Goal: Register for event/course

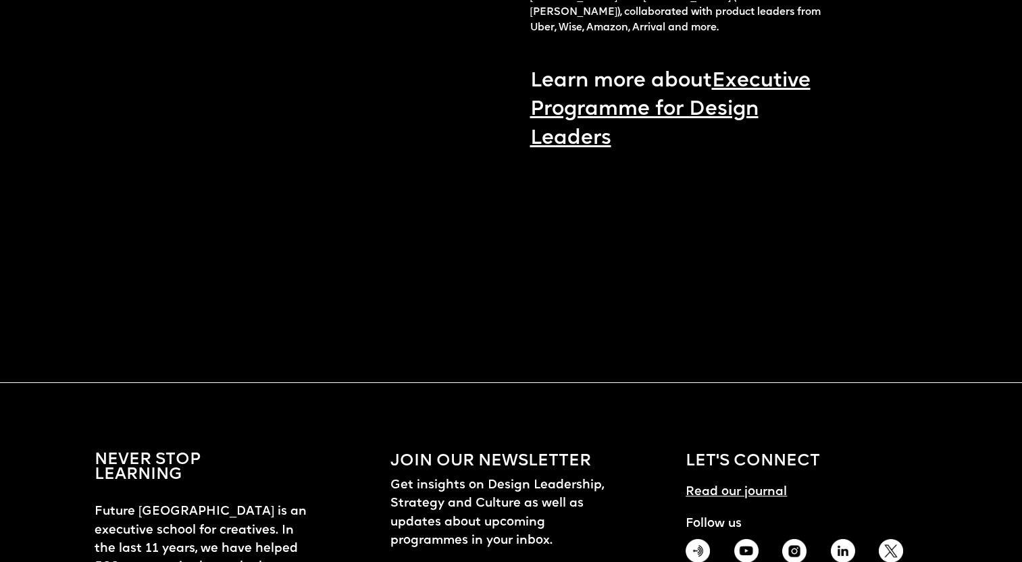
scroll to position [1709, 0]
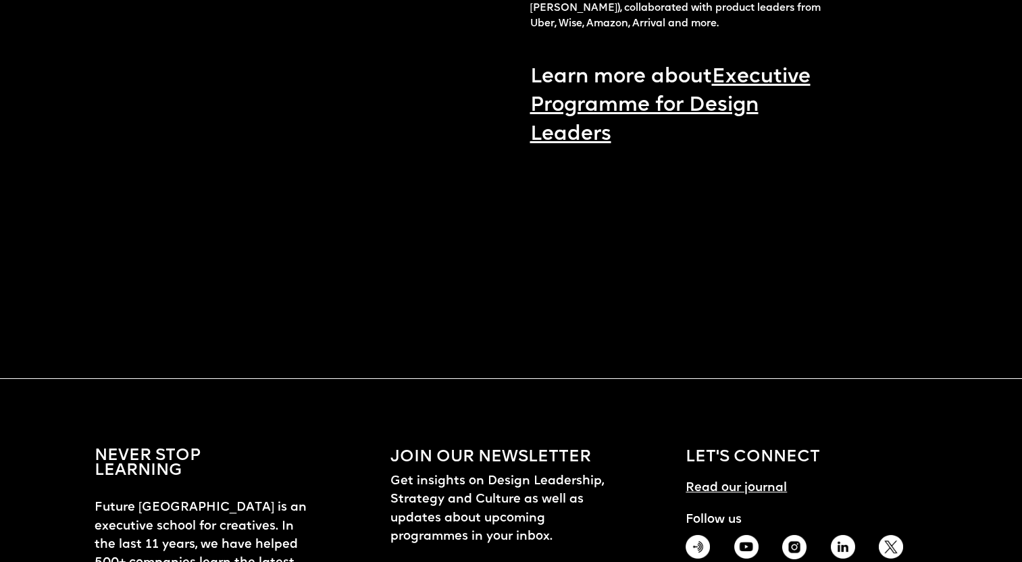
click at [617, 103] on link "Executive Programme for Design Leaders" at bounding box center [670, 106] width 280 height 78
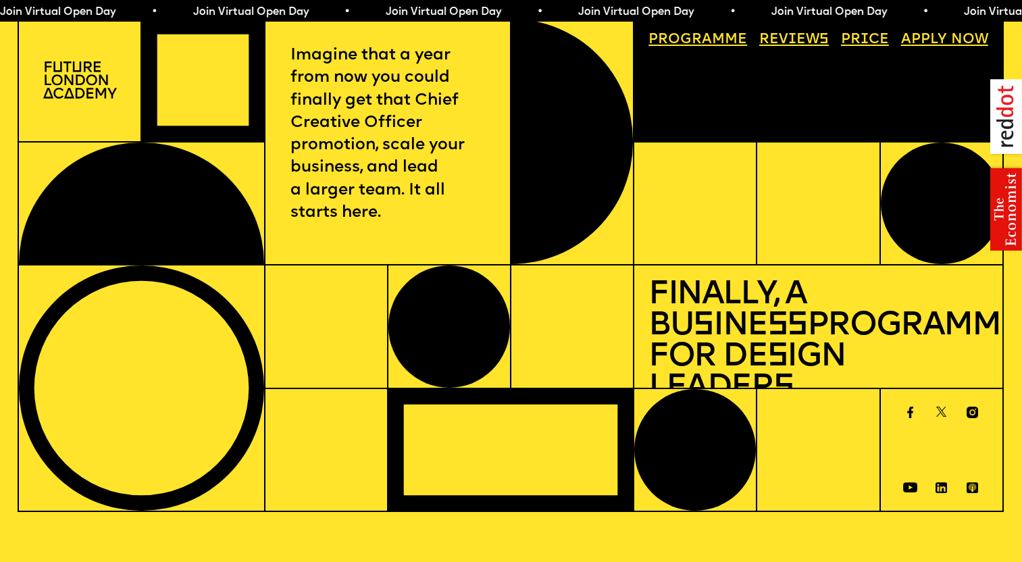
click at [863, 39] on link "Price" at bounding box center [865, 40] width 62 height 28
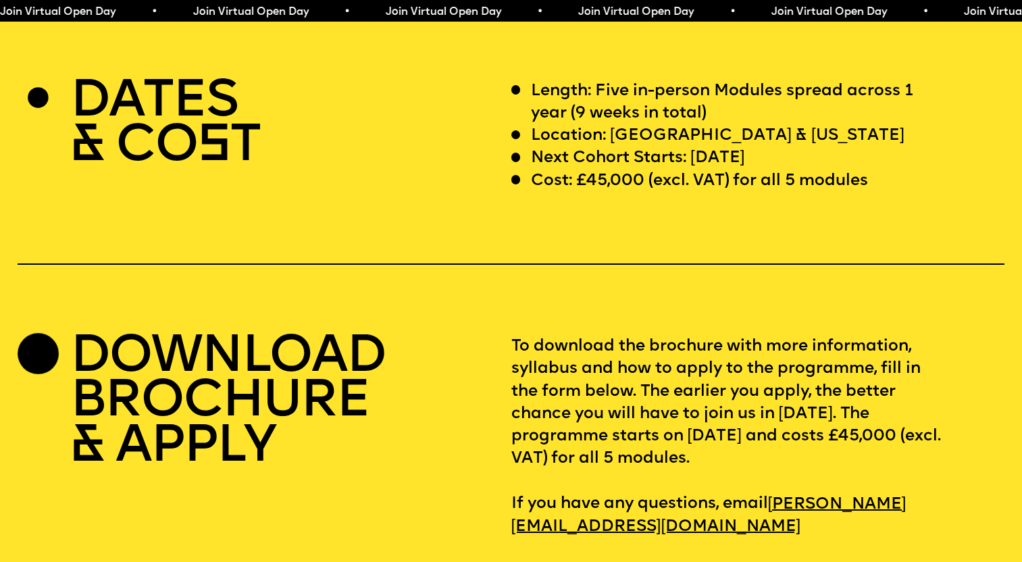
scroll to position [4177, 0]
click at [628, 170] on p "Cost: £45,000 (excl. VAT) for all 5 modules" at bounding box center [699, 181] width 337 height 22
drag, startPoint x: 628, startPoint y: 153, endPoint x: 605, endPoint y: 153, distance: 23.6
click at [605, 170] on p "Cost: £45,000 (excl. VAT) for all 5 modules" at bounding box center [699, 181] width 337 height 22
click at [585, 170] on p "Cost: £45,000 (excl. VAT) for all 5 modules" at bounding box center [699, 181] width 337 height 22
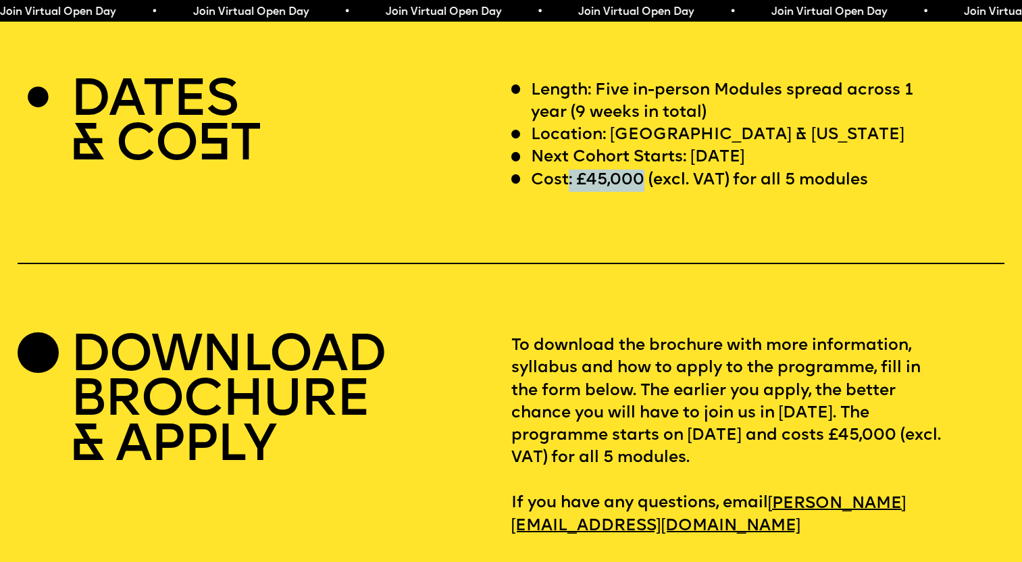
drag, startPoint x: 646, startPoint y: 152, endPoint x: 566, endPoint y: 155, distance: 79.8
click at [567, 170] on p "Cost: £45,000 (excl. VAT) for all 5 modules" at bounding box center [699, 181] width 337 height 22
click at [551, 170] on p "Cost: £45,000 (excl. VAT) for all 5 modules" at bounding box center [699, 181] width 337 height 22
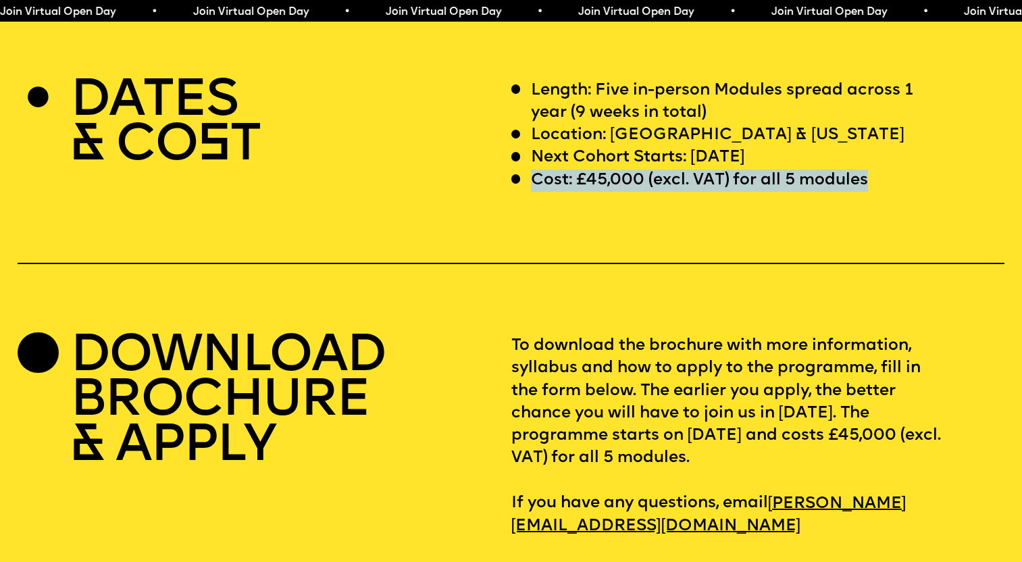
drag, startPoint x: 551, startPoint y: 150, endPoint x: 816, endPoint y: 155, distance: 265.5
click at [816, 170] on p "Cost: £45,000 (excl. VAT) for all 5 modules" at bounding box center [699, 181] width 337 height 22
copy p "Cost: £45,000 (excl. VAT) for all 5 modules"
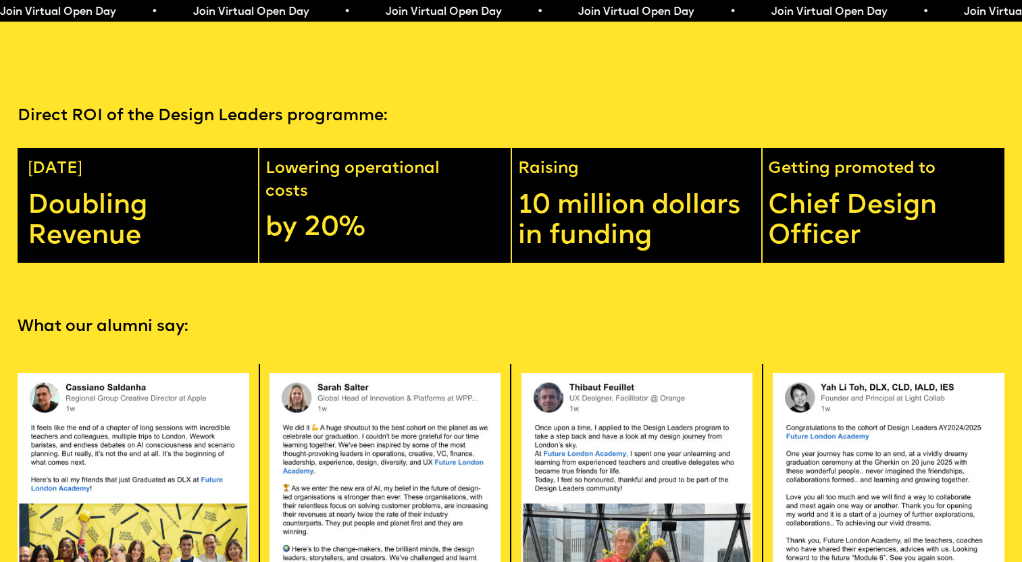
scroll to position [2542, 0]
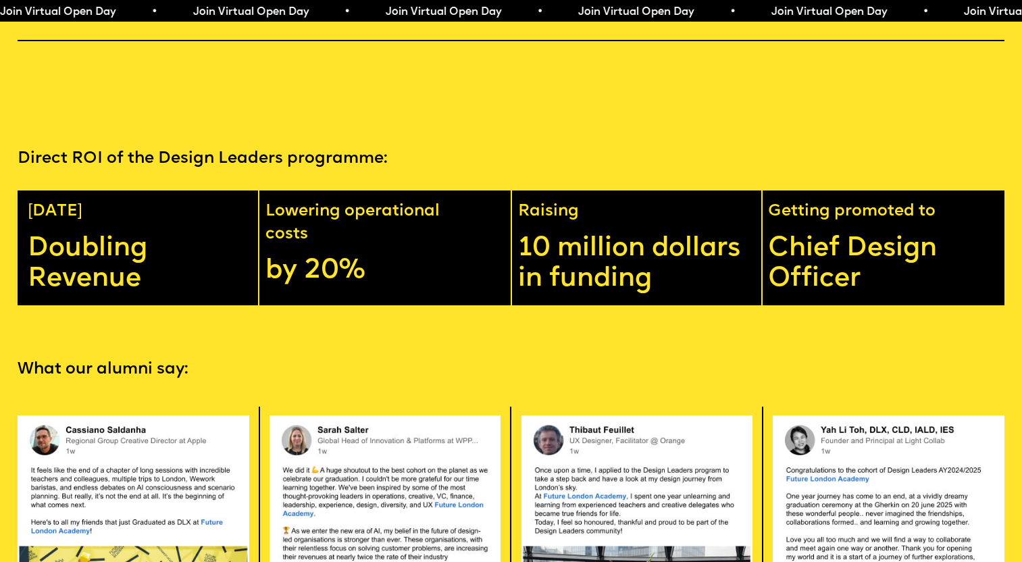
click at [53, 148] on p "Direct ROI of the Design Leaders programme:" at bounding box center [511, 159] width 986 height 22
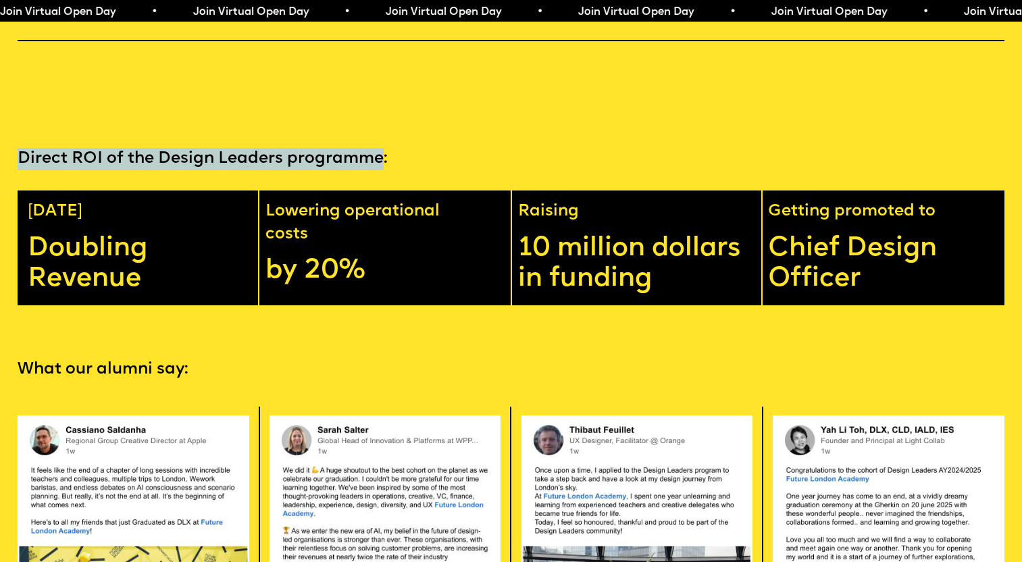
drag, startPoint x: 53, startPoint y: 135, endPoint x: 311, endPoint y: 134, distance: 257.4
click at [311, 148] on p "Direct ROI of the Design Leaders programme:" at bounding box center [511, 159] width 986 height 22
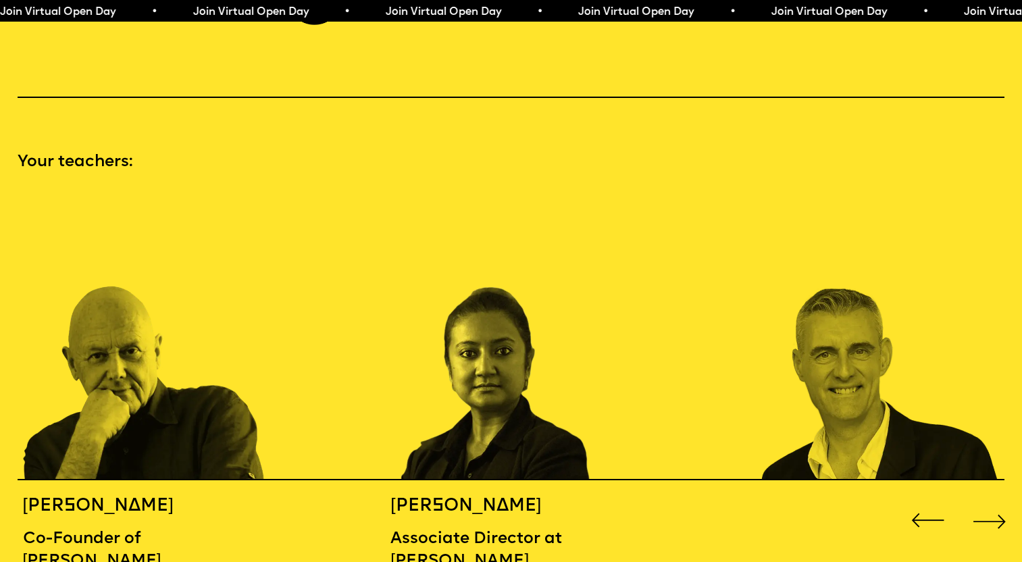
scroll to position [1427, 0]
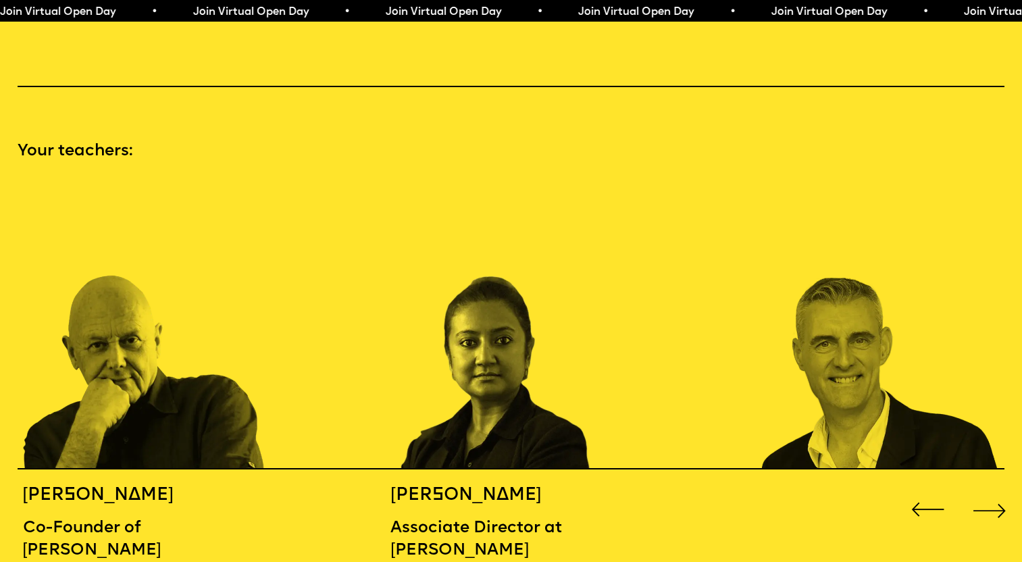
click at [998, 496] on div "Next slide" at bounding box center [989, 510] width 41 height 41
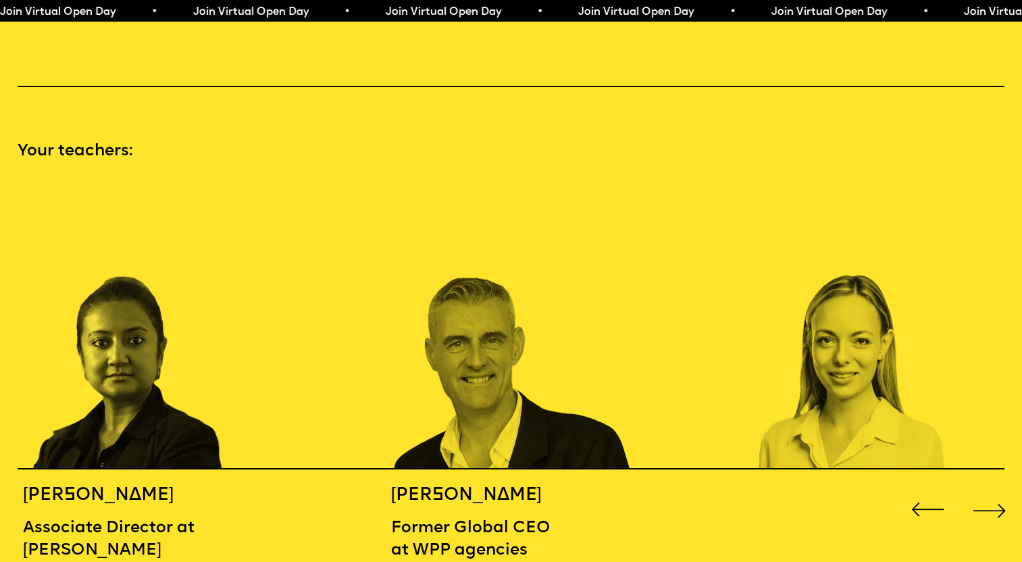
click at [998, 492] on div "Next slide" at bounding box center [989, 510] width 41 height 41
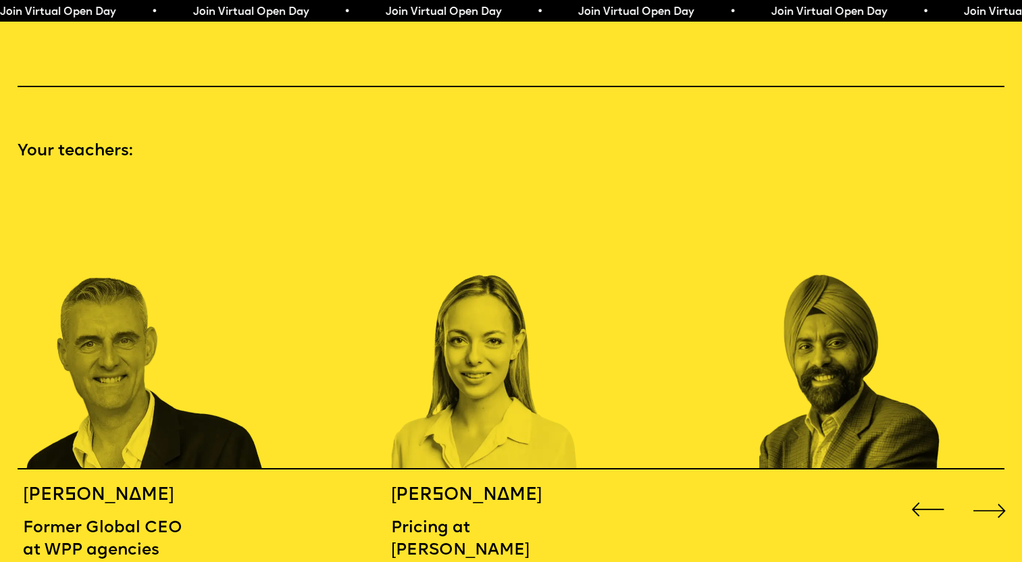
click at [998, 492] on div "Next slide" at bounding box center [989, 510] width 41 height 41
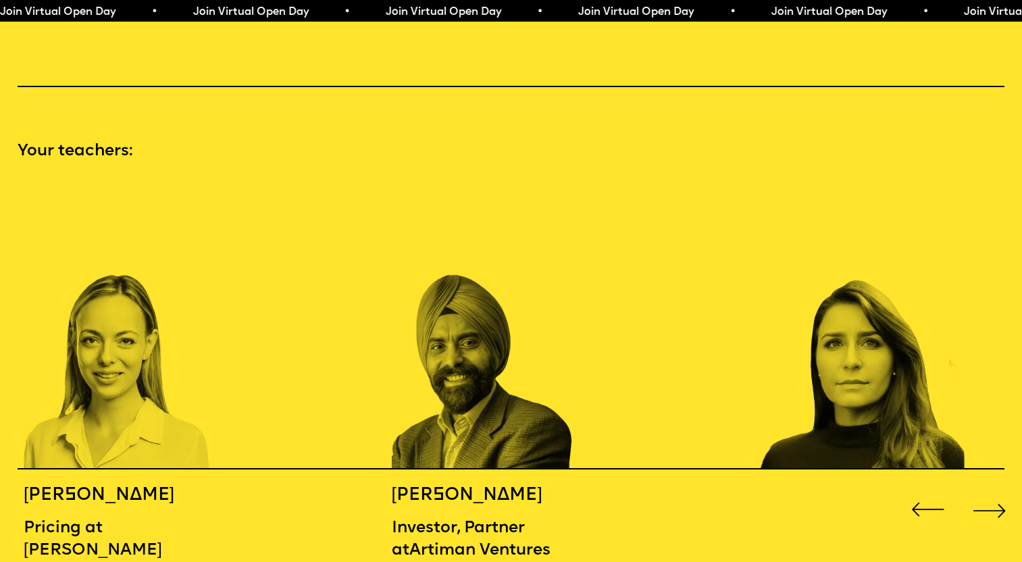
click at [998, 492] on div "Next slide" at bounding box center [989, 510] width 41 height 41
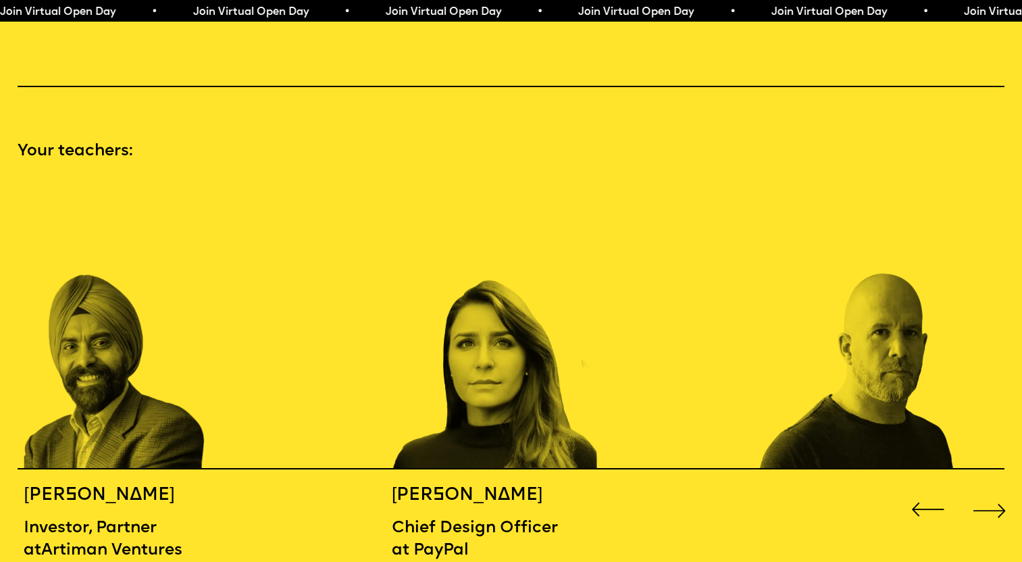
click at [998, 492] on div "Next slide" at bounding box center [989, 510] width 41 height 41
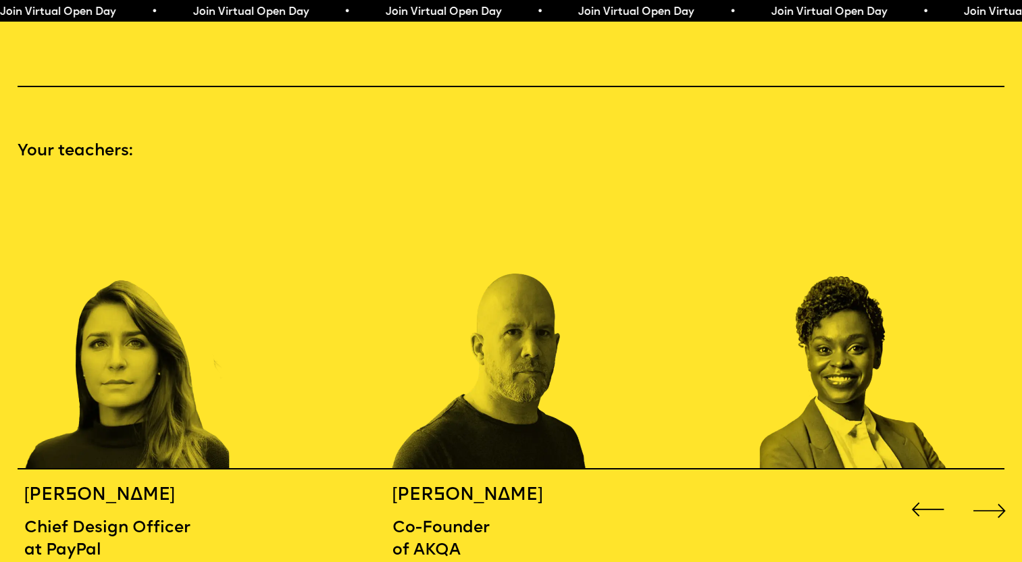
click at [998, 492] on div "Next slide" at bounding box center [989, 510] width 41 height 41
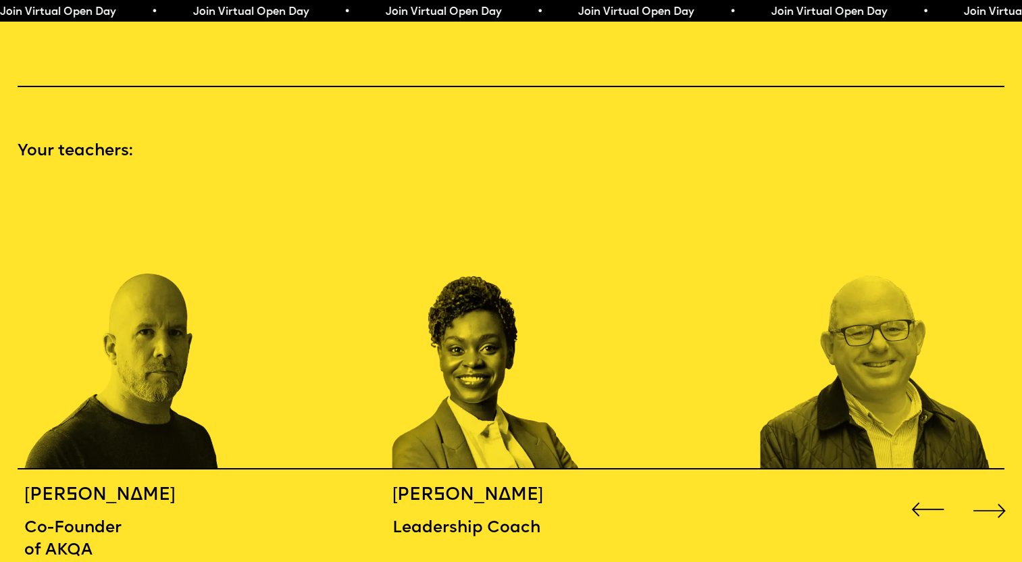
click at [998, 492] on div "Next slide" at bounding box center [989, 510] width 41 height 41
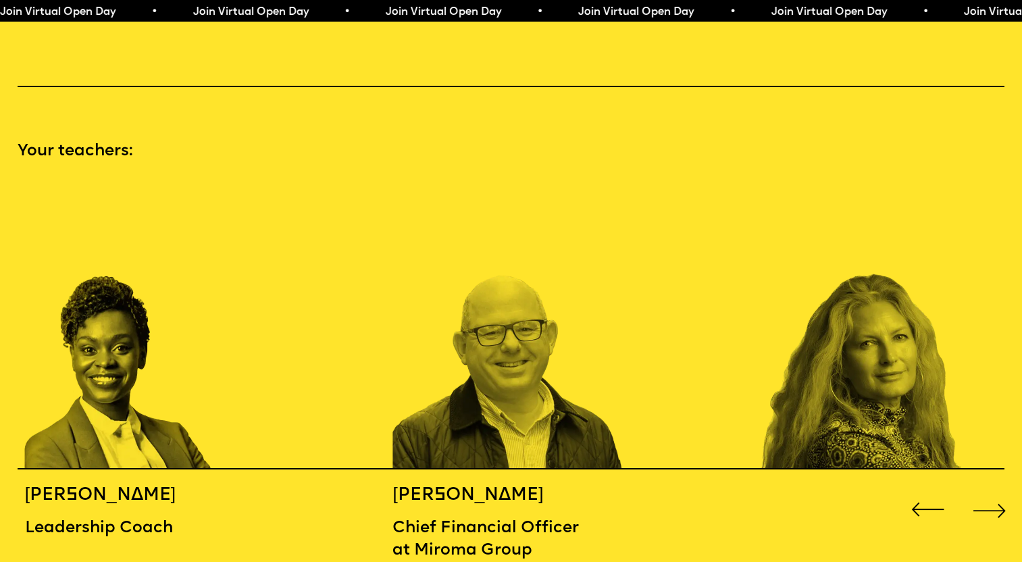
click at [998, 492] on div "Next slide" at bounding box center [989, 510] width 41 height 41
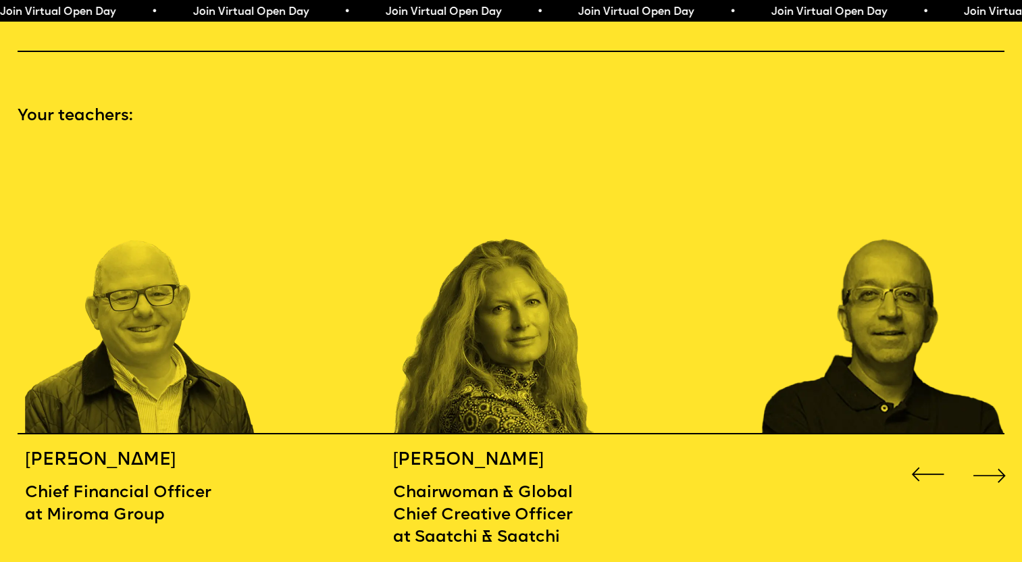
scroll to position [1473, 0]
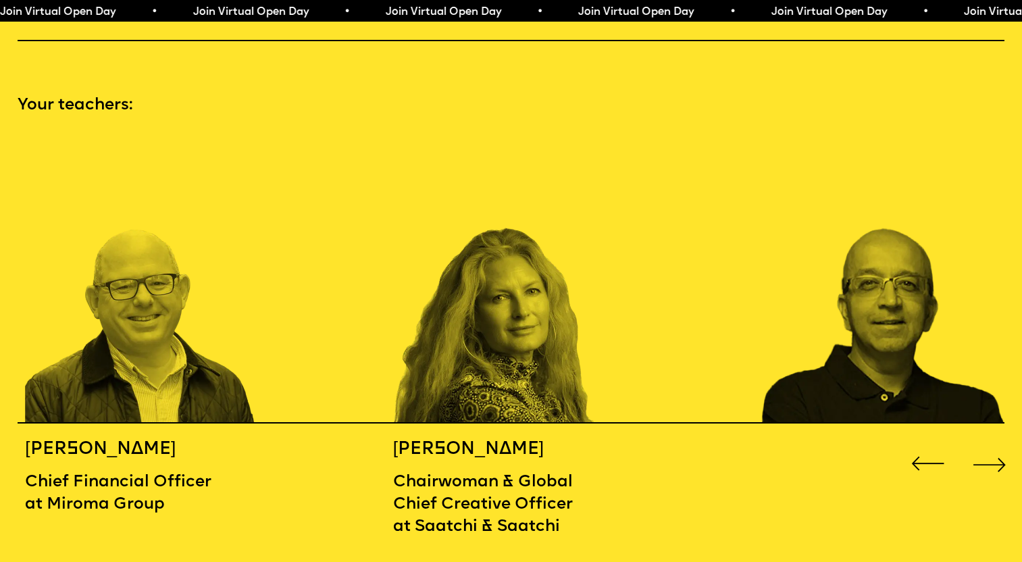
click at [997, 444] on div "Next slide" at bounding box center [989, 464] width 41 height 41
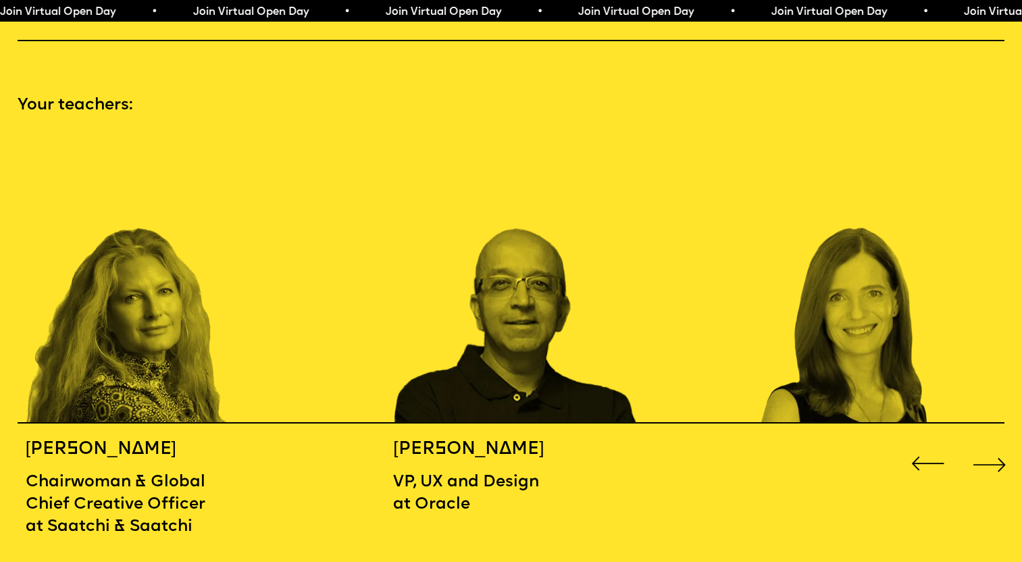
click at [997, 444] on div "Next slide" at bounding box center [989, 464] width 41 height 41
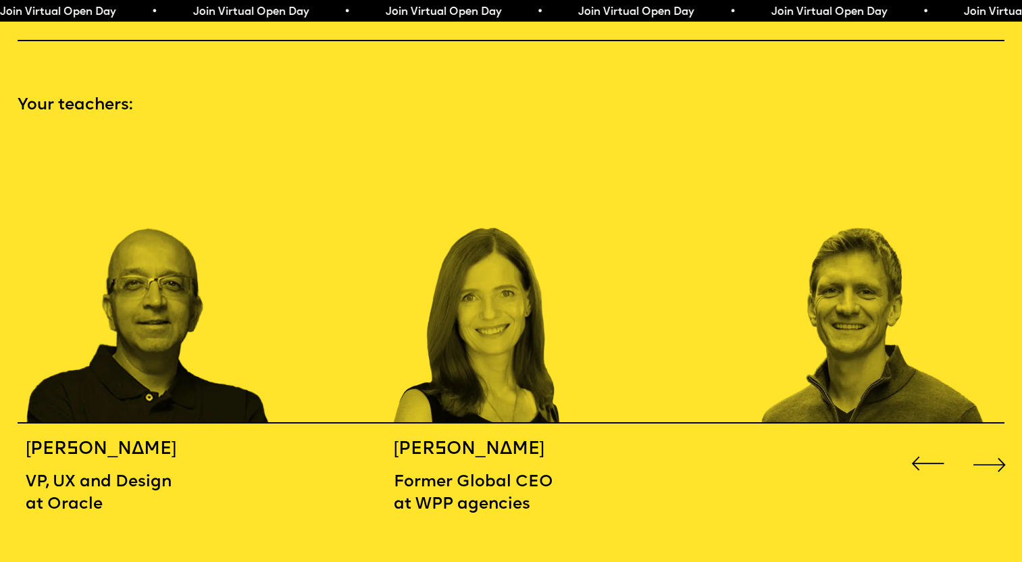
click at [997, 444] on div "Next slide" at bounding box center [989, 464] width 41 height 41
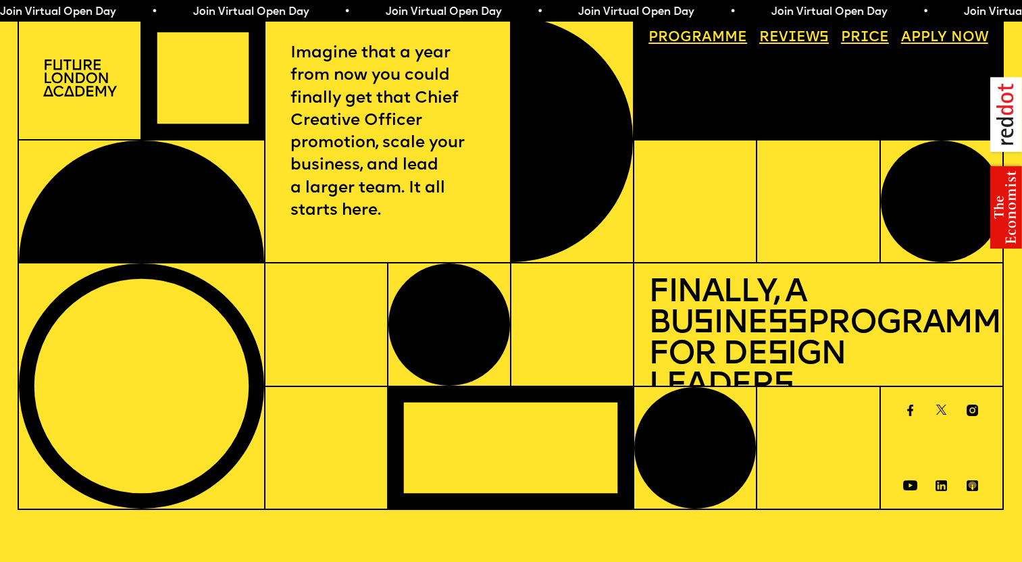
scroll to position [0, 0]
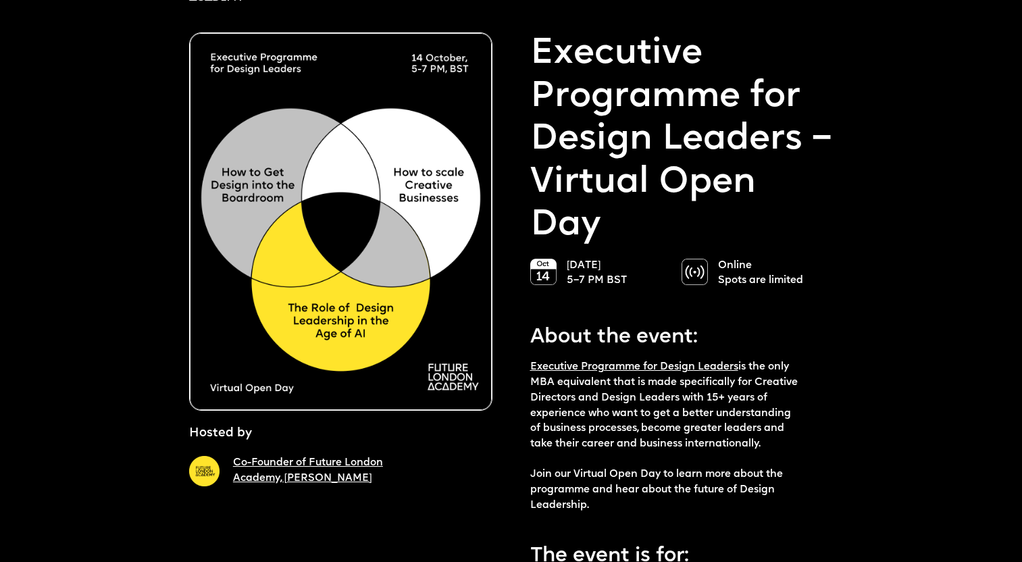
scroll to position [74, 0]
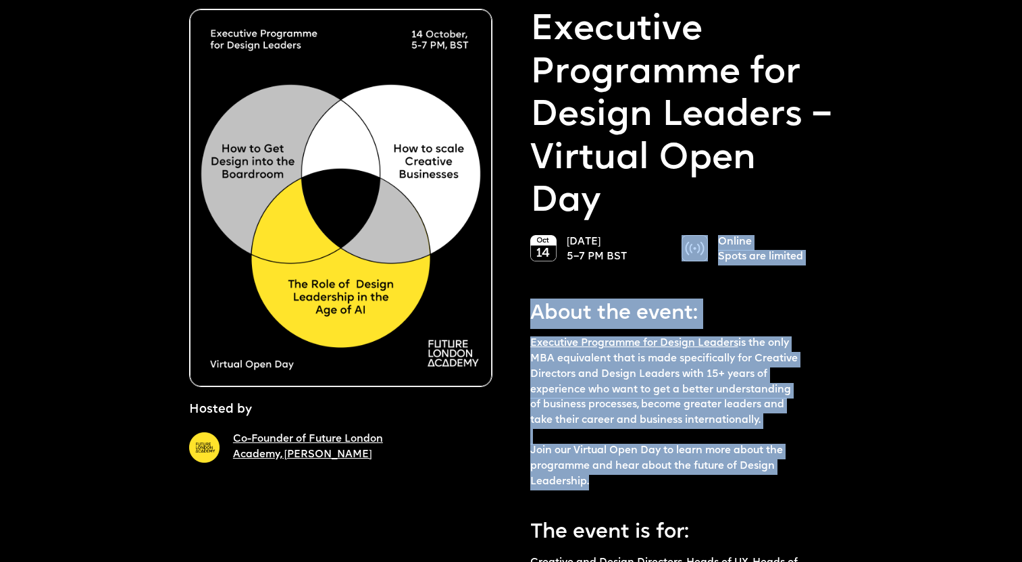
drag, startPoint x: 596, startPoint y: 482, endPoint x: 525, endPoint y: 457, distance: 75.8
click at [545, 454] on p "Executive Programme for Design Leaders is the only MBA equivalent that is made …" at bounding box center [666, 412] width 273 height 153
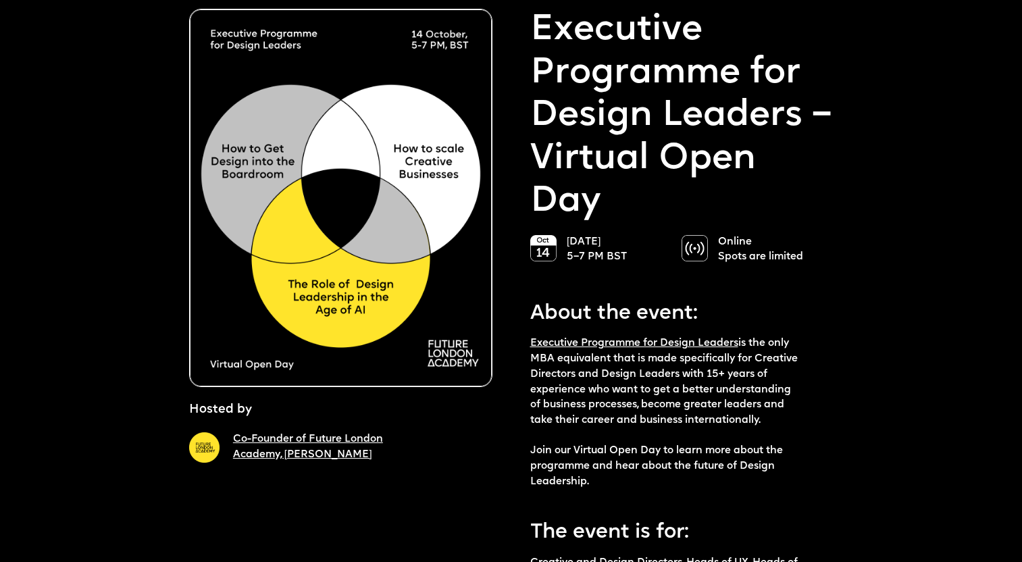
click at [540, 455] on p "Executive Programme for Design Leaders is the only MBA equivalent that is made …" at bounding box center [666, 412] width 273 height 153
drag, startPoint x: 540, startPoint y: 455, endPoint x: 592, endPoint y: 484, distance: 59.9
click at [592, 484] on p "Executive Programme for Design Leaders is the only MBA equivalent that is made …" at bounding box center [666, 412] width 273 height 153
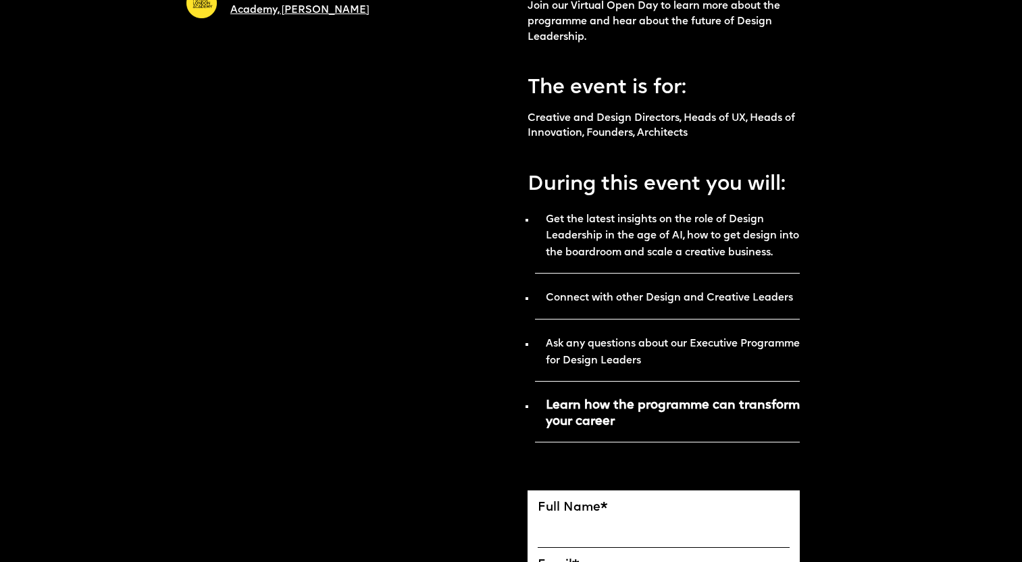
scroll to position [527, 0]
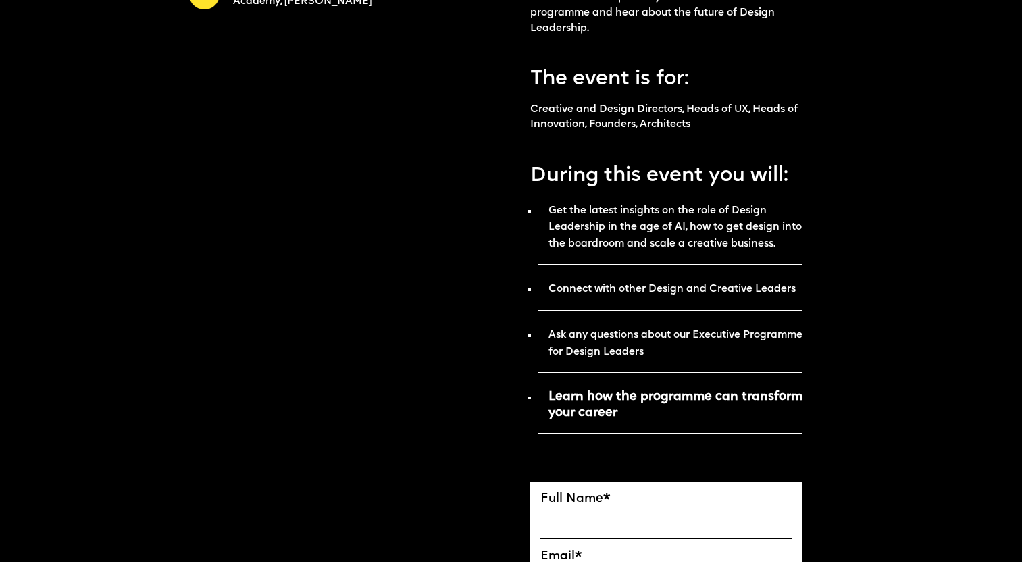
click at [634, 407] on strong "Learn how the programme can transform your career" at bounding box center [676, 404] width 254 height 29
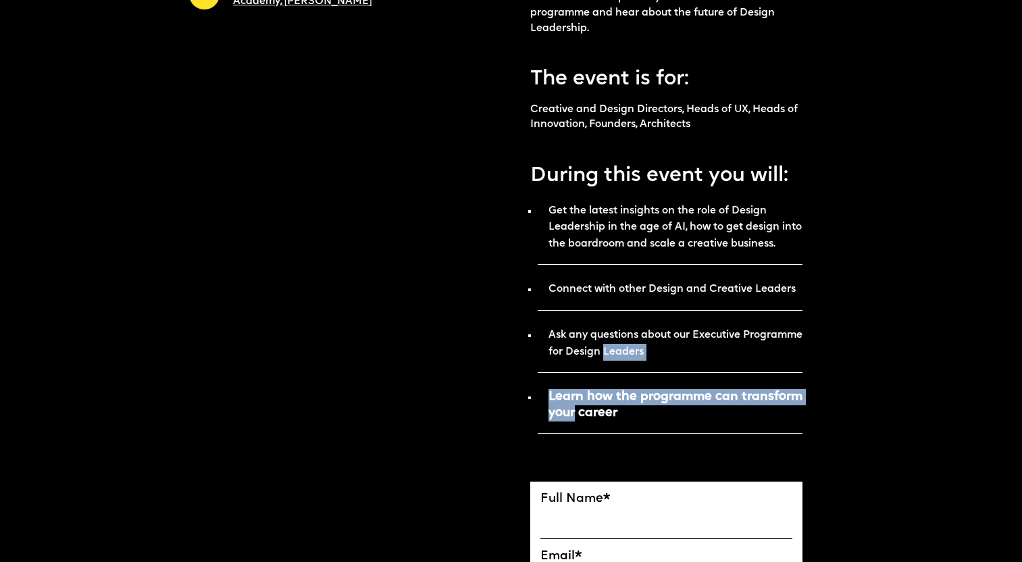
drag, startPoint x: 634, startPoint y: 407, endPoint x: 580, endPoint y: 357, distance: 73.6
click at [580, 357] on ul "Get the latest insights on the role of Design Leadership in the age of AI, how …" at bounding box center [666, 316] width 273 height 235
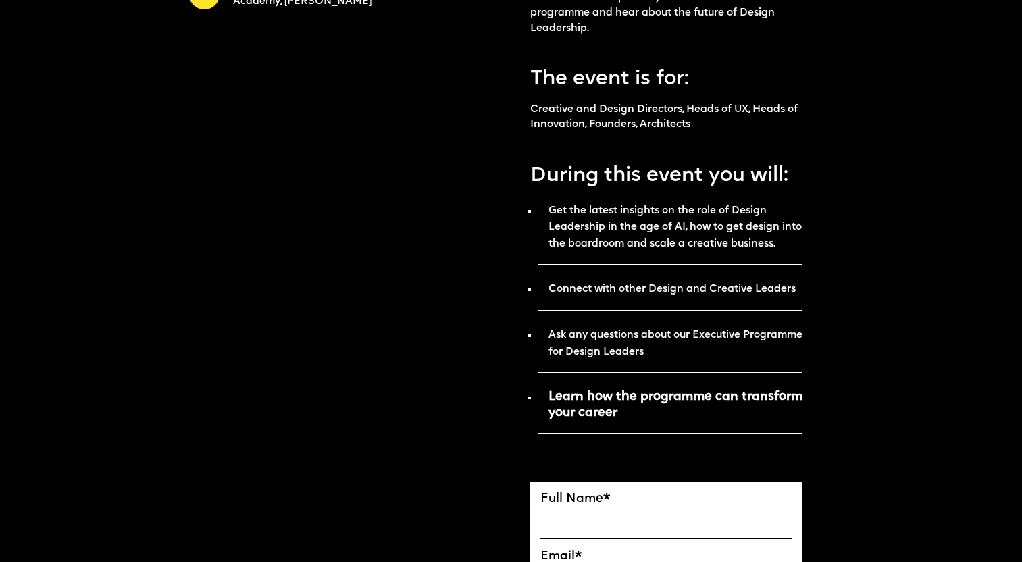
click at [584, 337] on strong "Ask any questions about our Executive Programme for Design Leaders" at bounding box center [676, 343] width 254 height 27
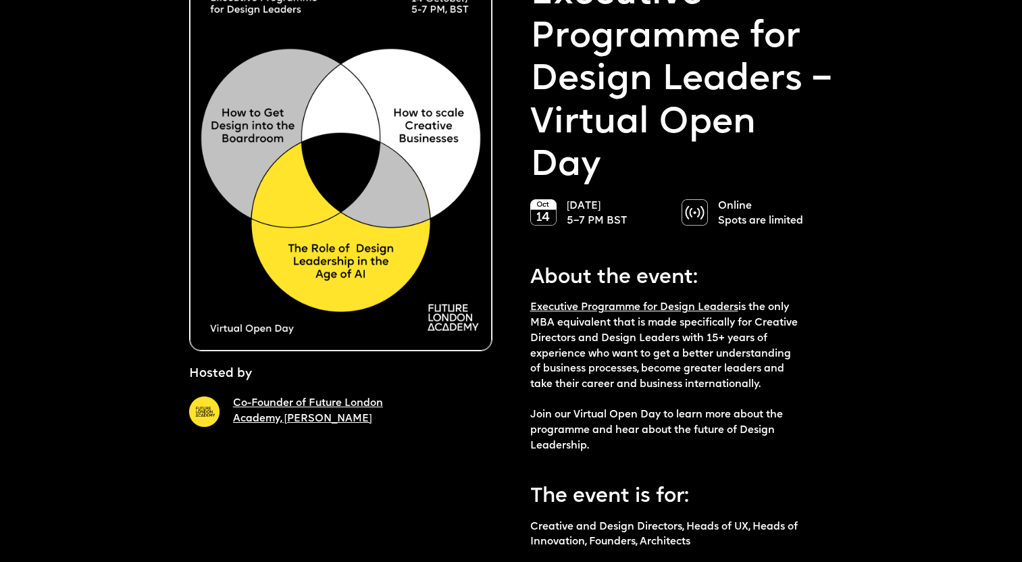
scroll to position [0, 0]
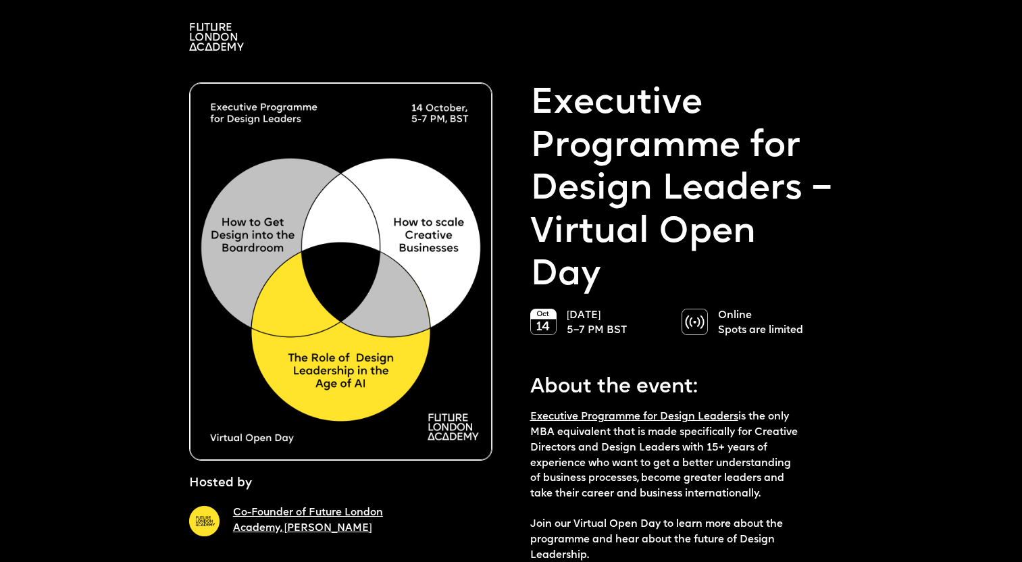
click at [613, 332] on p "[DATE] 5–7 PM BST" at bounding box center [617, 324] width 101 height 30
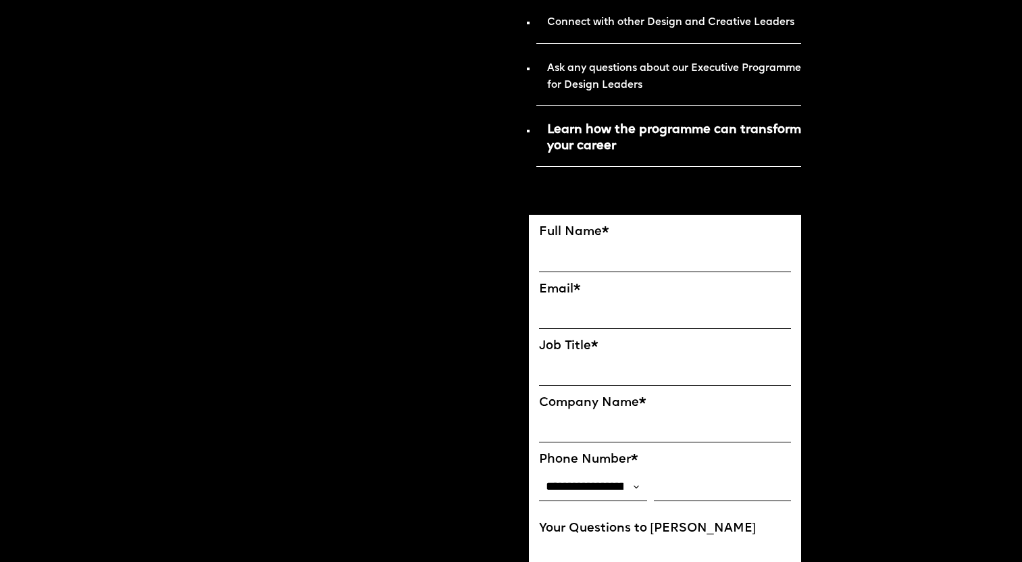
scroll to position [936, 1]
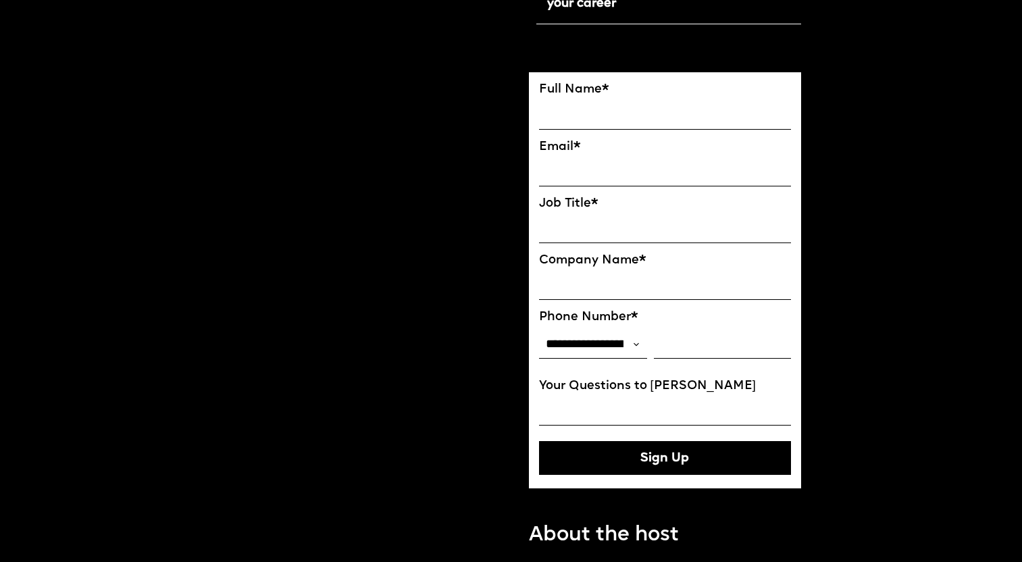
click at [554, 407] on input "Your Questions to [PERSON_NAME]" at bounding box center [665, 411] width 253 height 28
click at [539, 330] on select "**********" at bounding box center [593, 344] width 108 height 28
select select "**"
click option "**********" at bounding box center [0, 0] width 0 height 0
click at [617, 111] on input "FULL NAME" at bounding box center [665, 115] width 253 height 28
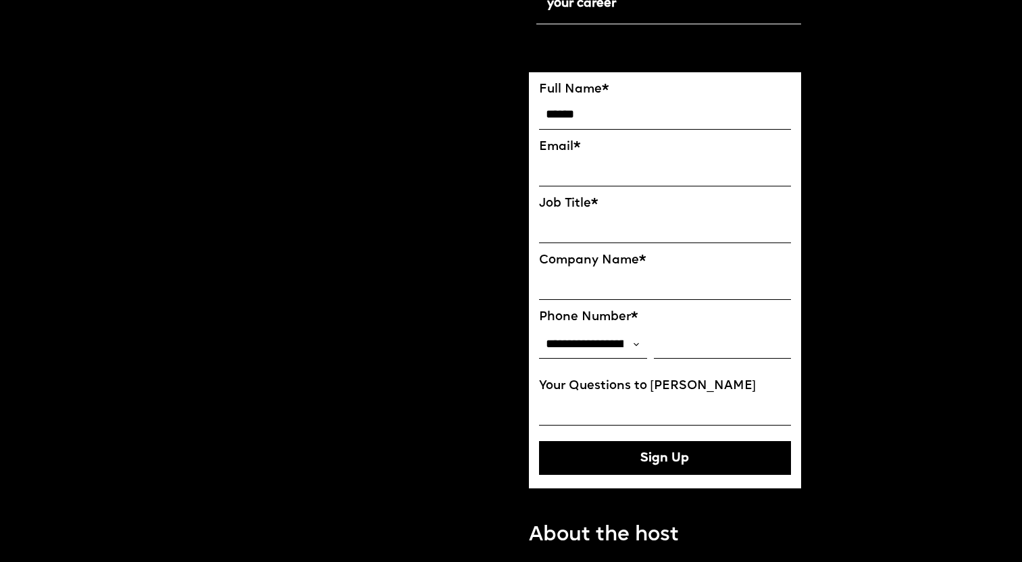
click at [655, 105] on input "******" at bounding box center [665, 115] width 253 height 28
type input "**********"
click at [615, 164] on input "EMAIL*" at bounding box center [665, 171] width 253 height 28
type input "**********"
click at [581, 225] on input "Job Title*" at bounding box center [665, 229] width 253 height 28
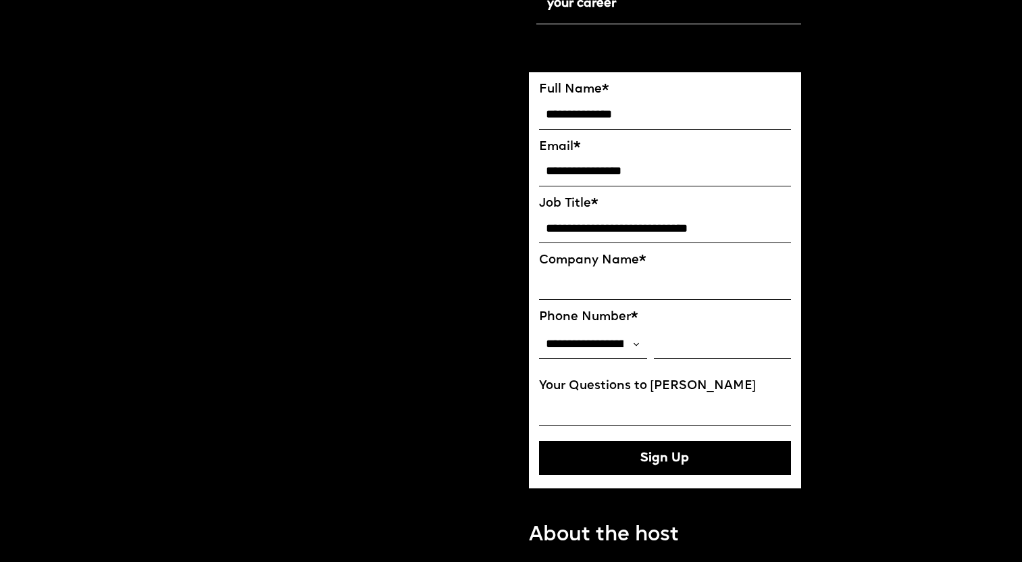
type input "**********"
click at [594, 269] on div "Company Name *" at bounding box center [665, 278] width 253 height 50
click at [582, 284] on input "Company Name*" at bounding box center [665, 286] width 253 height 28
type input "**********"
click at [628, 406] on input "Your Questions to [PERSON_NAME]" at bounding box center [665, 411] width 253 height 28
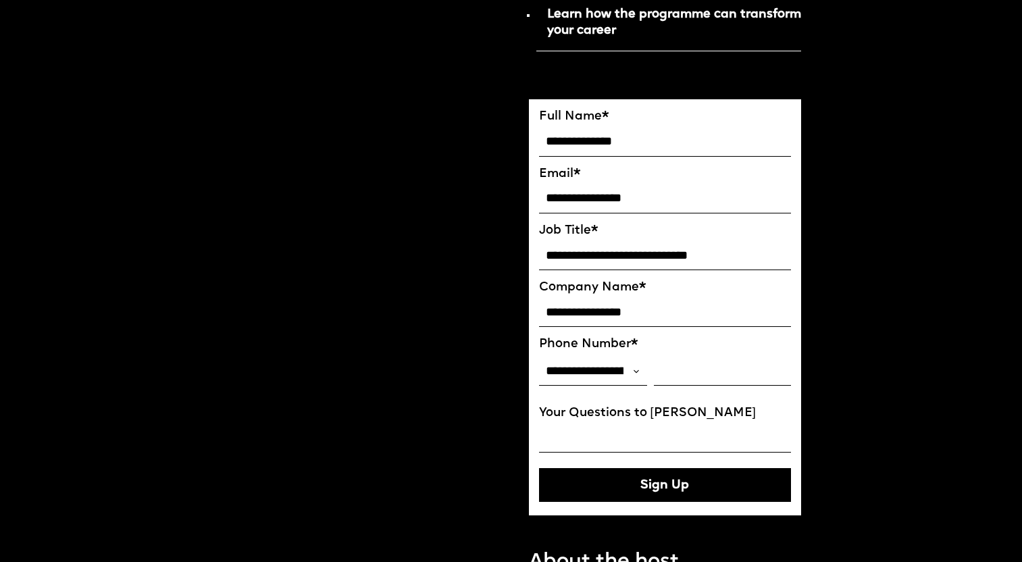
scroll to position [909, 1]
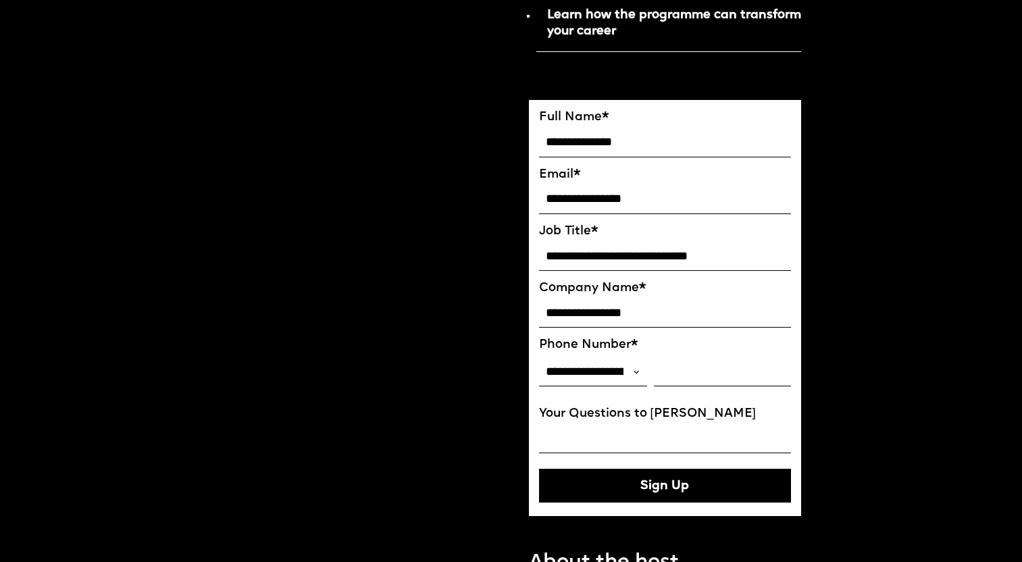
click at [702, 486] on button "Sign Up" at bounding box center [665, 486] width 253 height 34
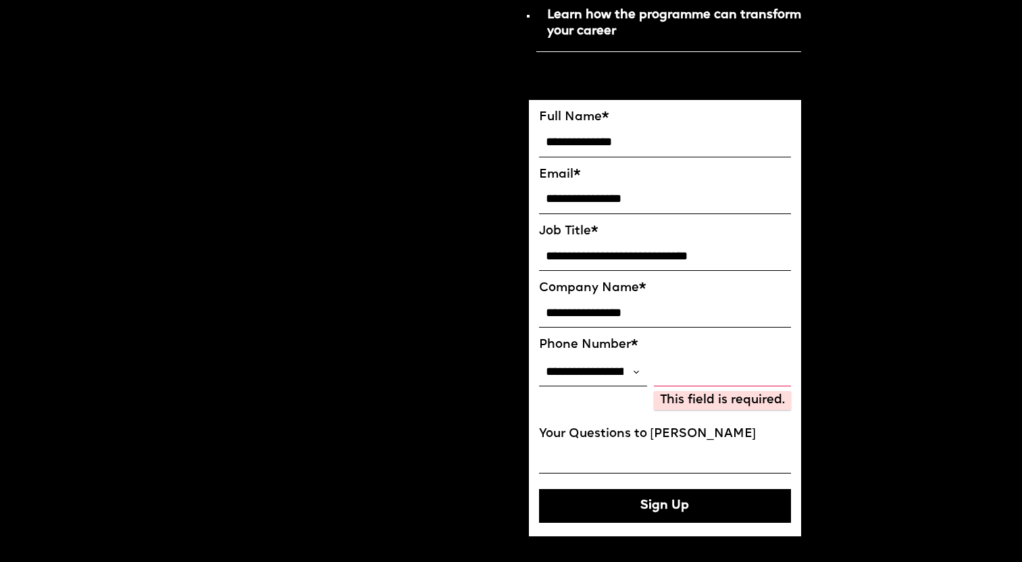
click at [701, 374] on input "Phone Number*" at bounding box center [723, 372] width 138 height 28
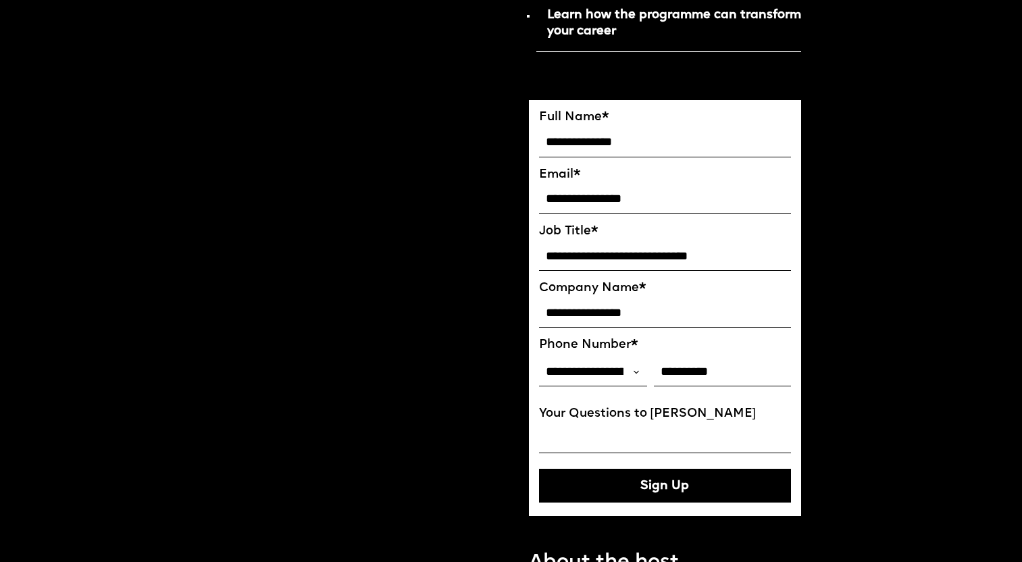
click at [416, 356] on div "Hosted by Co-Founder of Future London Academy, [PERSON_NAME] Reserve the spot" at bounding box center [339, 154] width 303 height 1961
click at [686, 486] on button "Sign Up" at bounding box center [665, 486] width 253 height 34
type input "**********"
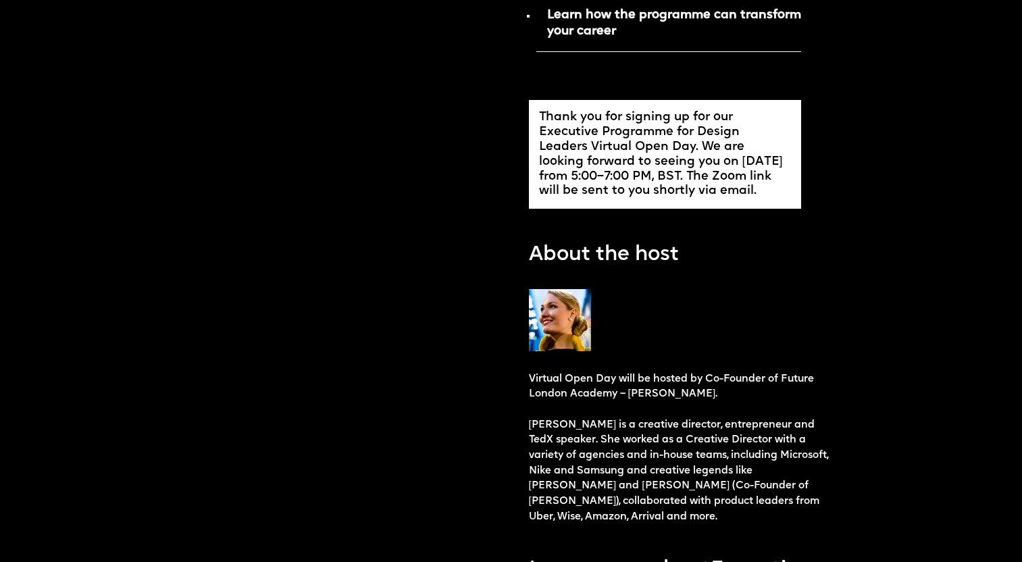
click at [646, 394] on p "Virtual Open Day will be hosted by Co-Founder of Future London Academy – [PERSO…" at bounding box center [680, 448] width 303 height 153
drag, startPoint x: 646, startPoint y: 394, endPoint x: 695, endPoint y: 394, distance: 48.6
click at [696, 394] on p "Virtual Open Day will be hosted by Co-Founder of Future London Academy – [PERSO…" at bounding box center [680, 448] width 303 height 153
copy p "[PERSON_NAME]"
click at [751, 381] on p "Virtual Open Day will be hosted by Co-Founder of Future London Academy – [PERSO…" at bounding box center [680, 448] width 303 height 153
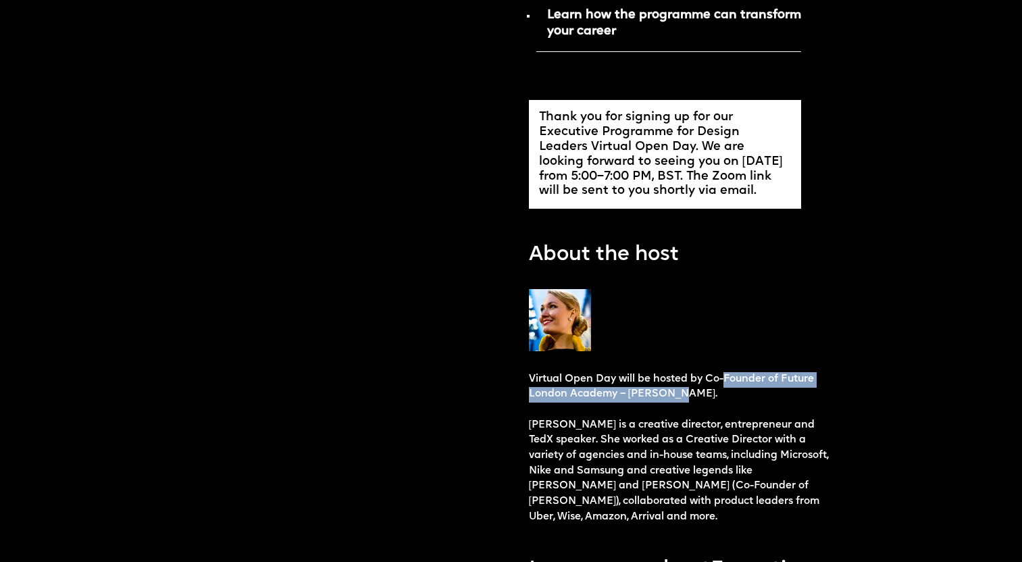
drag, startPoint x: 751, startPoint y: 381, endPoint x: 642, endPoint y: 394, distance: 110.3
click at [639, 395] on p "Virtual Open Day will be hosted by Co-Founder of Future London Academy – [PERSO…" at bounding box center [680, 448] width 303 height 153
click at [809, 372] on p "Virtual Open Day will be hosted by Co-Founder of Future London Academy – [PERSO…" at bounding box center [680, 448] width 303 height 153
drag, startPoint x: 809, startPoint y: 372, endPoint x: 586, endPoint y: 395, distance: 223.4
click at [586, 395] on p "Virtual Open Day will be hosted by Co-Founder of Future London Academy – [PERSO…" at bounding box center [680, 448] width 303 height 153
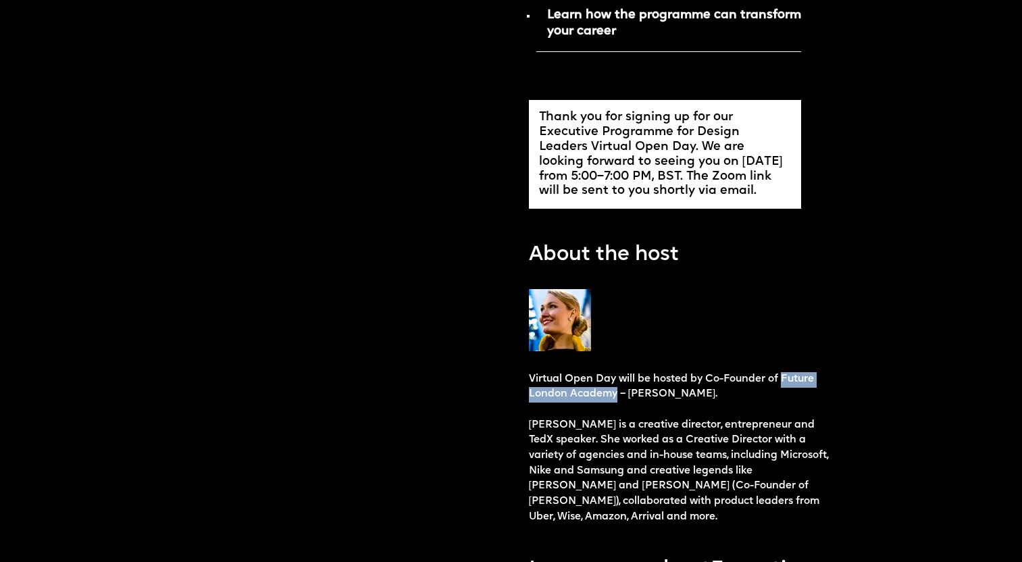
copy p "Future [GEOGRAPHIC_DATA]"
